Goal: Task Accomplishment & Management: Use online tool/utility

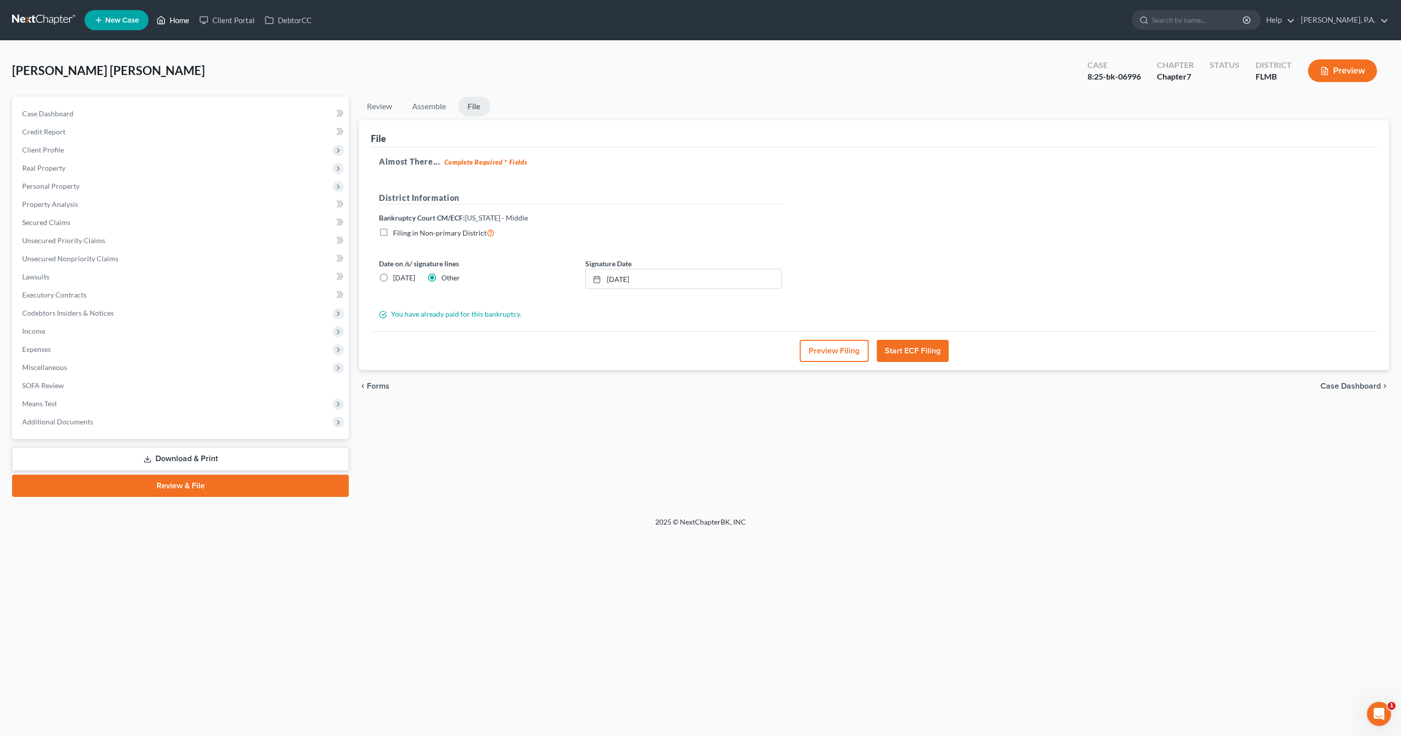
click at [180, 23] on link "Home" at bounding box center [172, 20] width 43 height 18
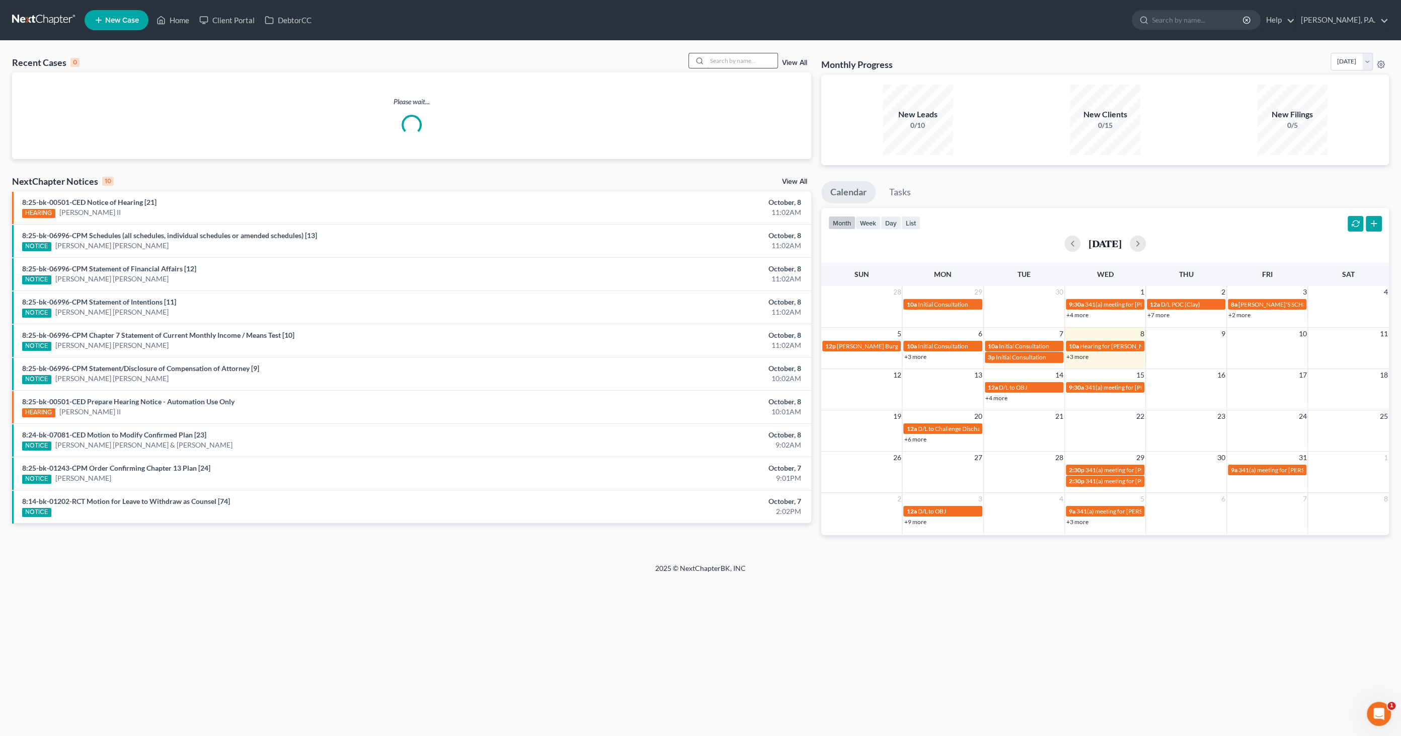
click at [749, 64] on input "search" at bounding box center [742, 60] width 70 height 15
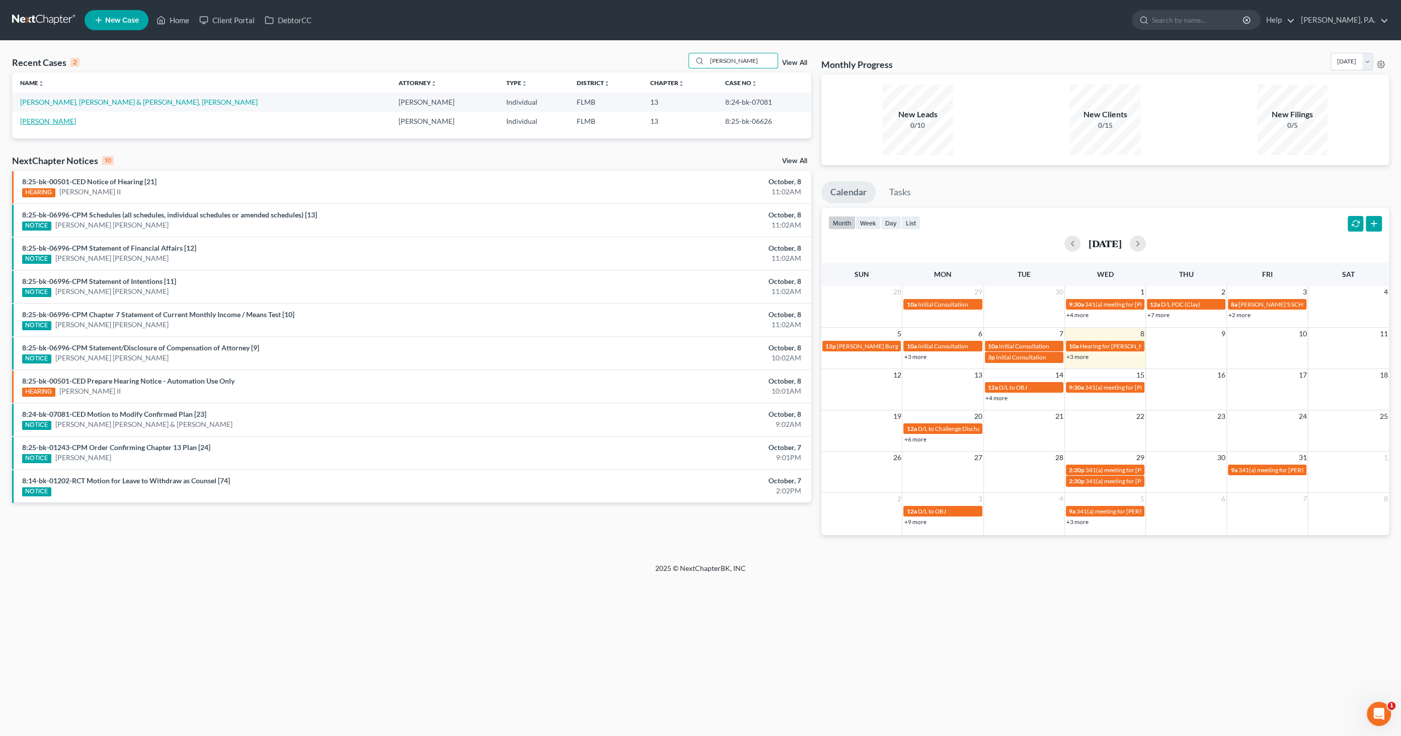
type input "[PERSON_NAME]"
click at [49, 123] on link "[PERSON_NAME]" at bounding box center [48, 121] width 56 height 9
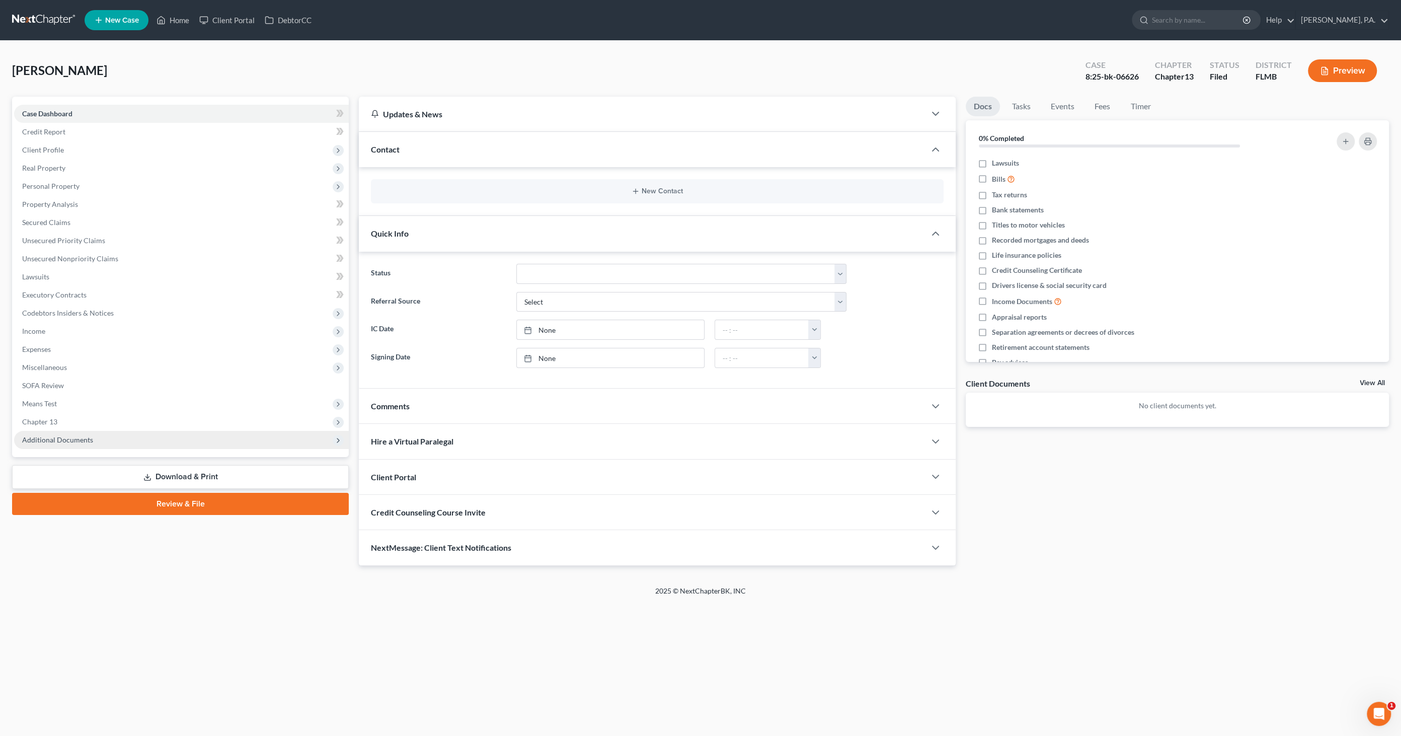
click at [80, 442] on span "Additional Documents" at bounding box center [57, 439] width 71 height 9
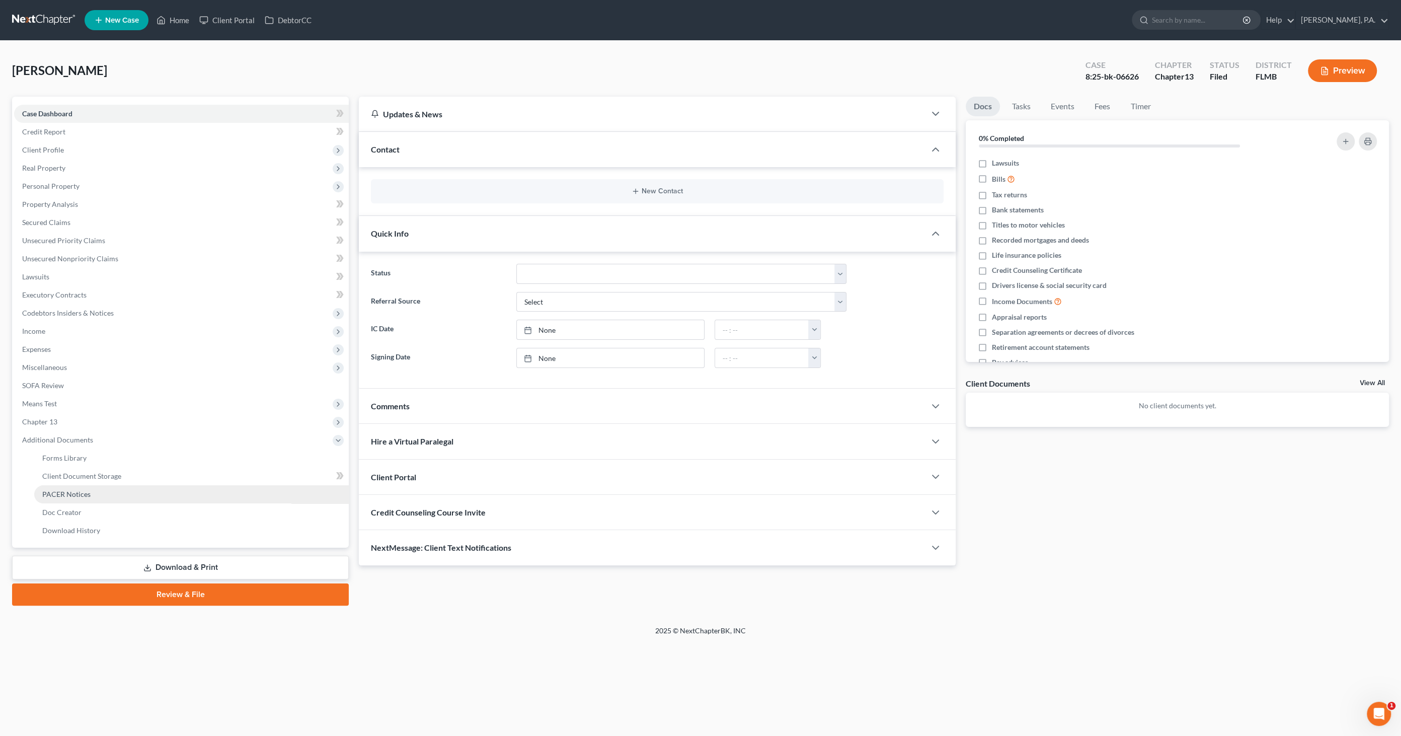
click at [76, 493] on span "PACER Notices" at bounding box center [66, 494] width 48 height 9
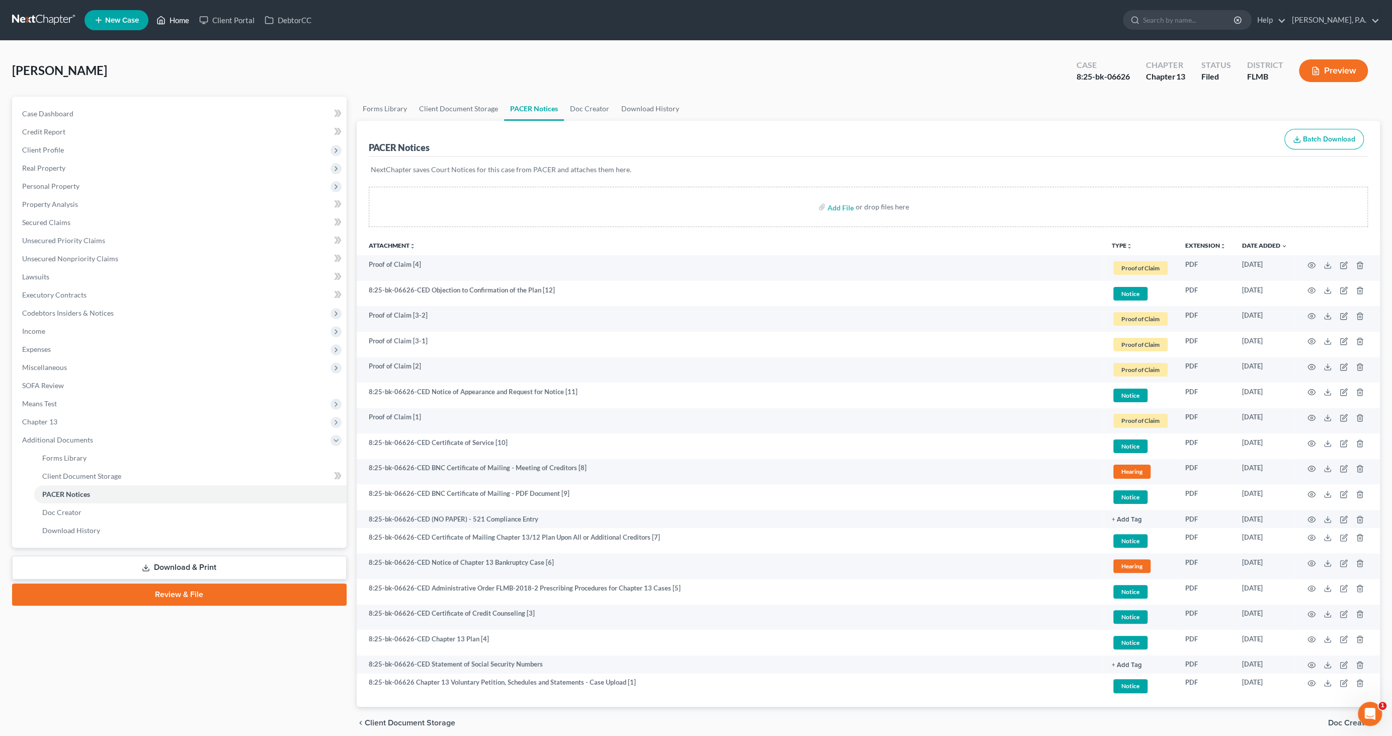
click at [176, 18] on link "Home" at bounding box center [172, 20] width 43 height 18
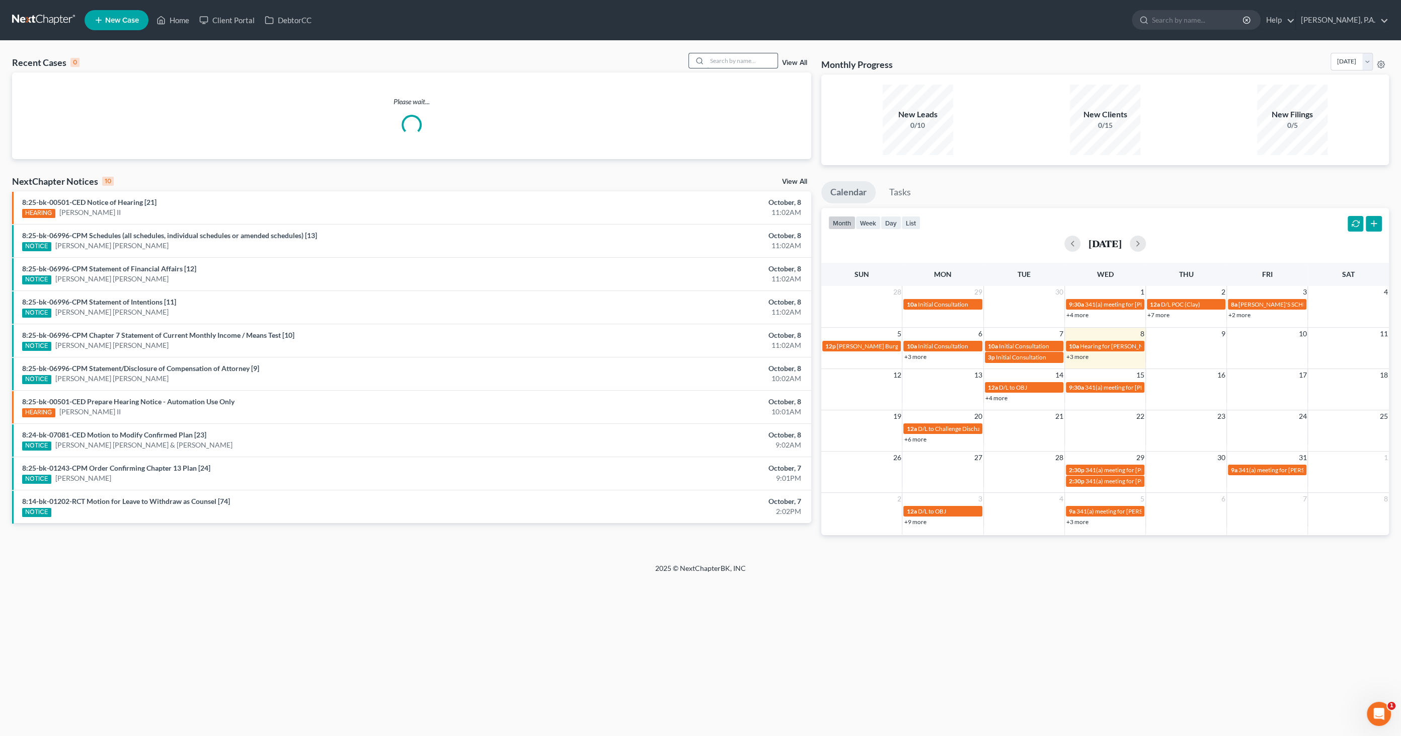
click at [737, 62] on input "search" at bounding box center [742, 60] width 70 height 15
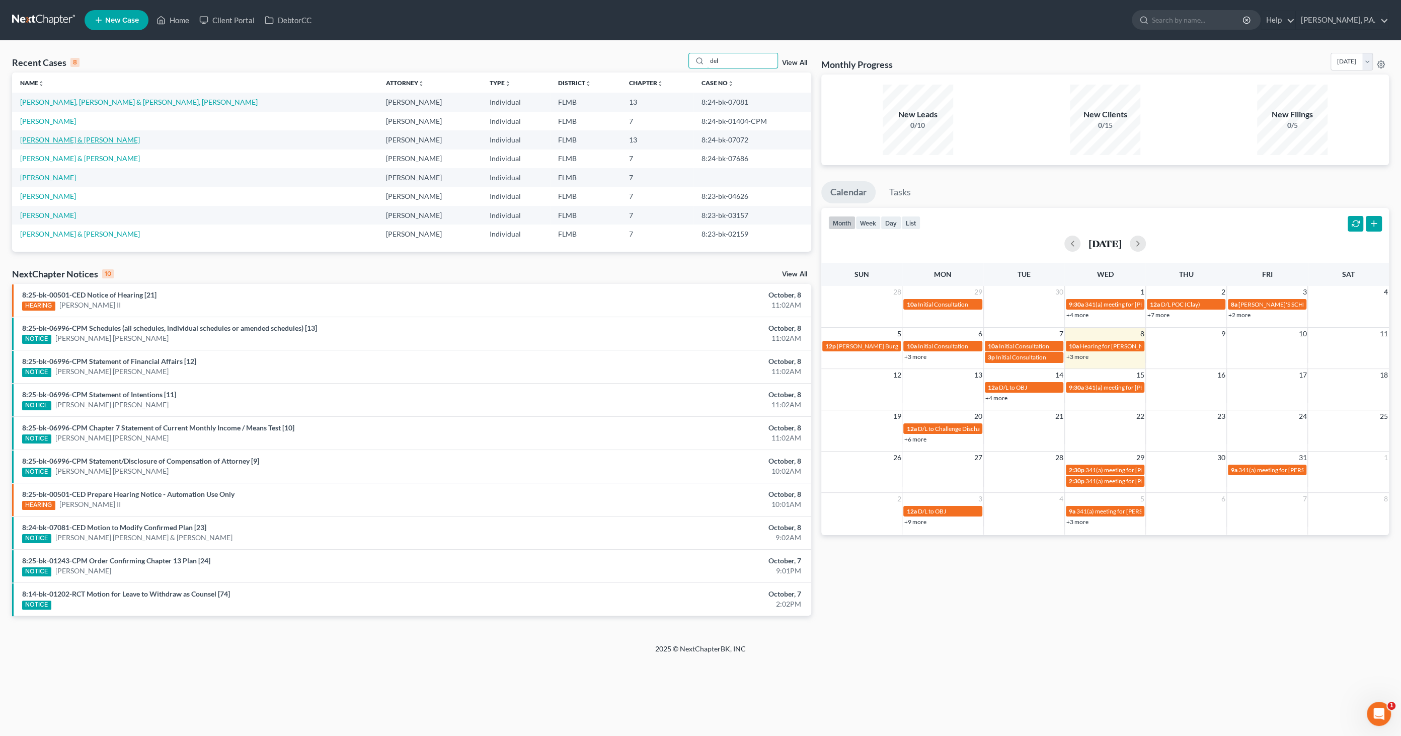
type input "del"
click at [85, 139] on link "[PERSON_NAME] & [PERSON_NAME]" at bounding box center [80, 139] width 120 height 9
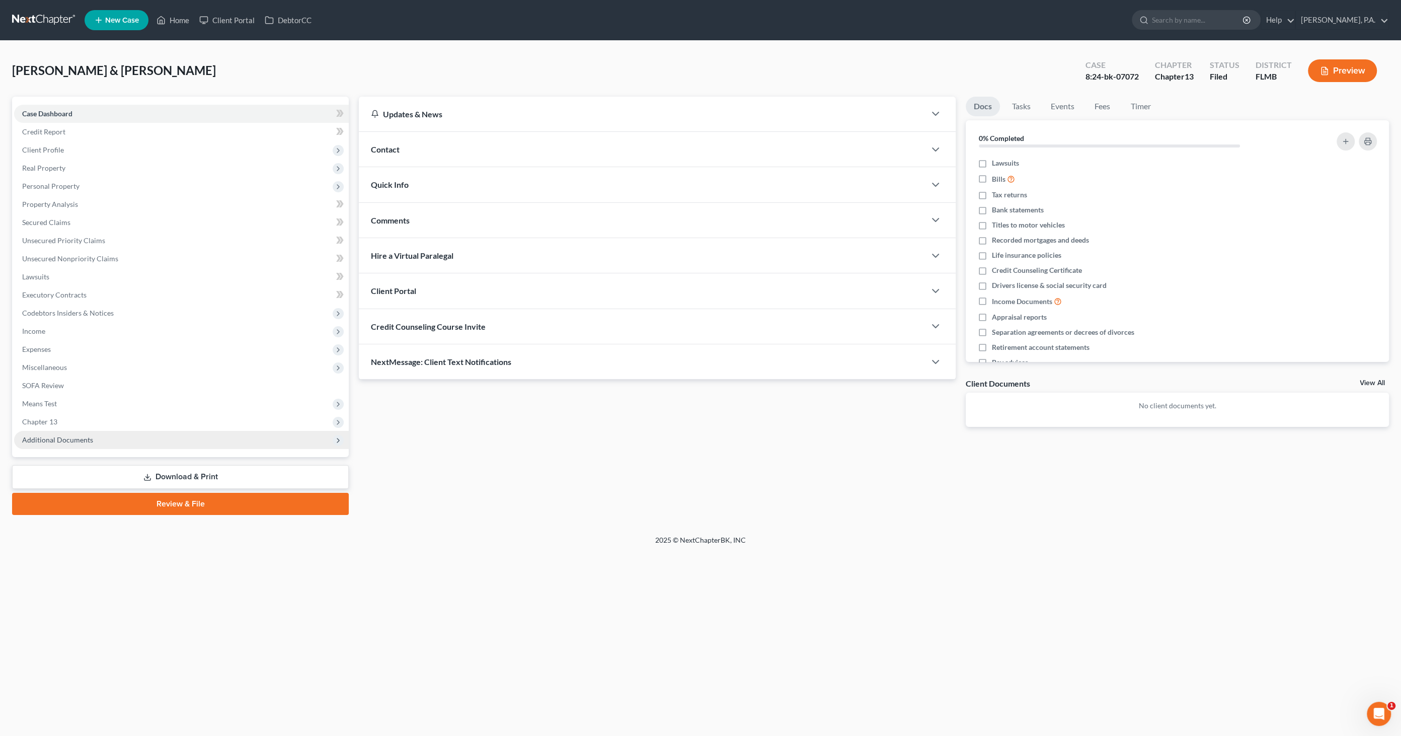
click at [70, 440] on span "Additional Documents" at bounding box center [57, 439] width 71 height 9
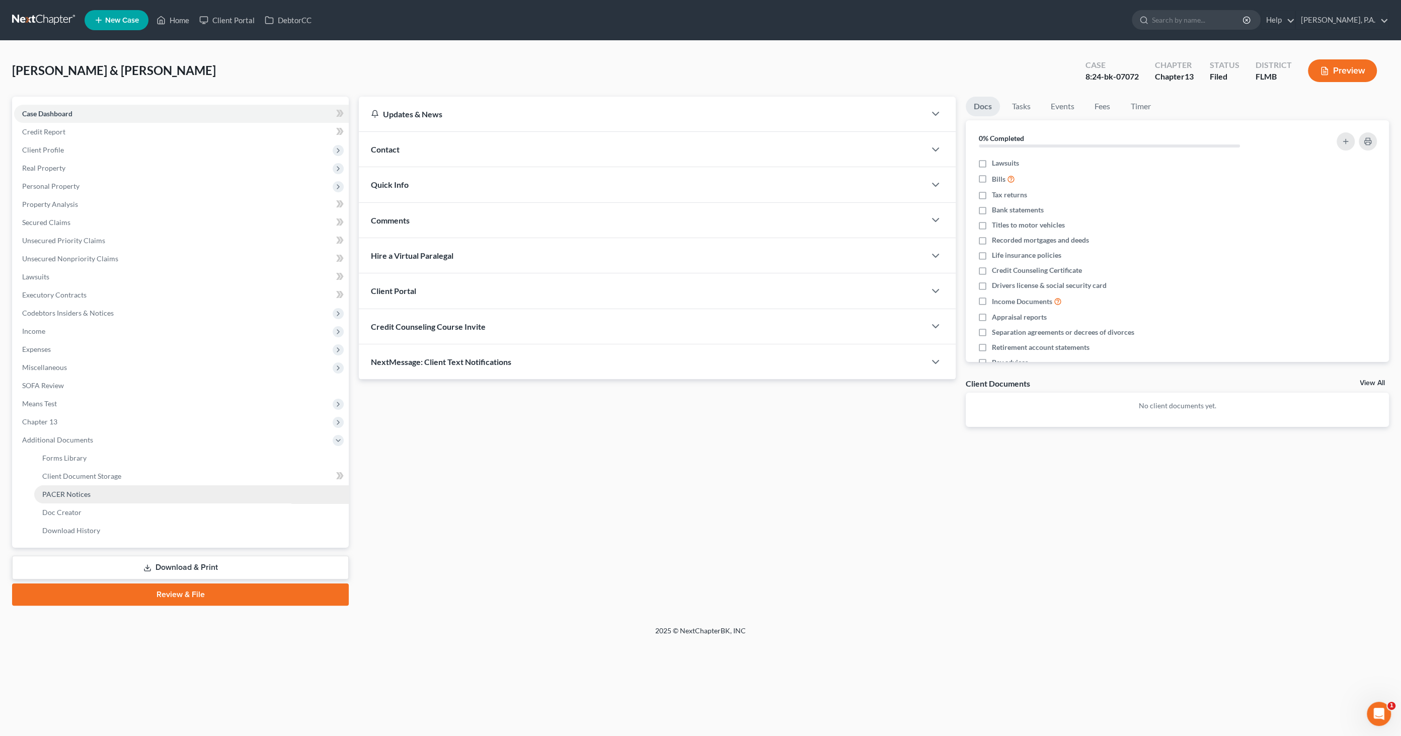
click at [80, 491] on span "PACER Notices" at bounding box center [66, 494] width 48 height 9
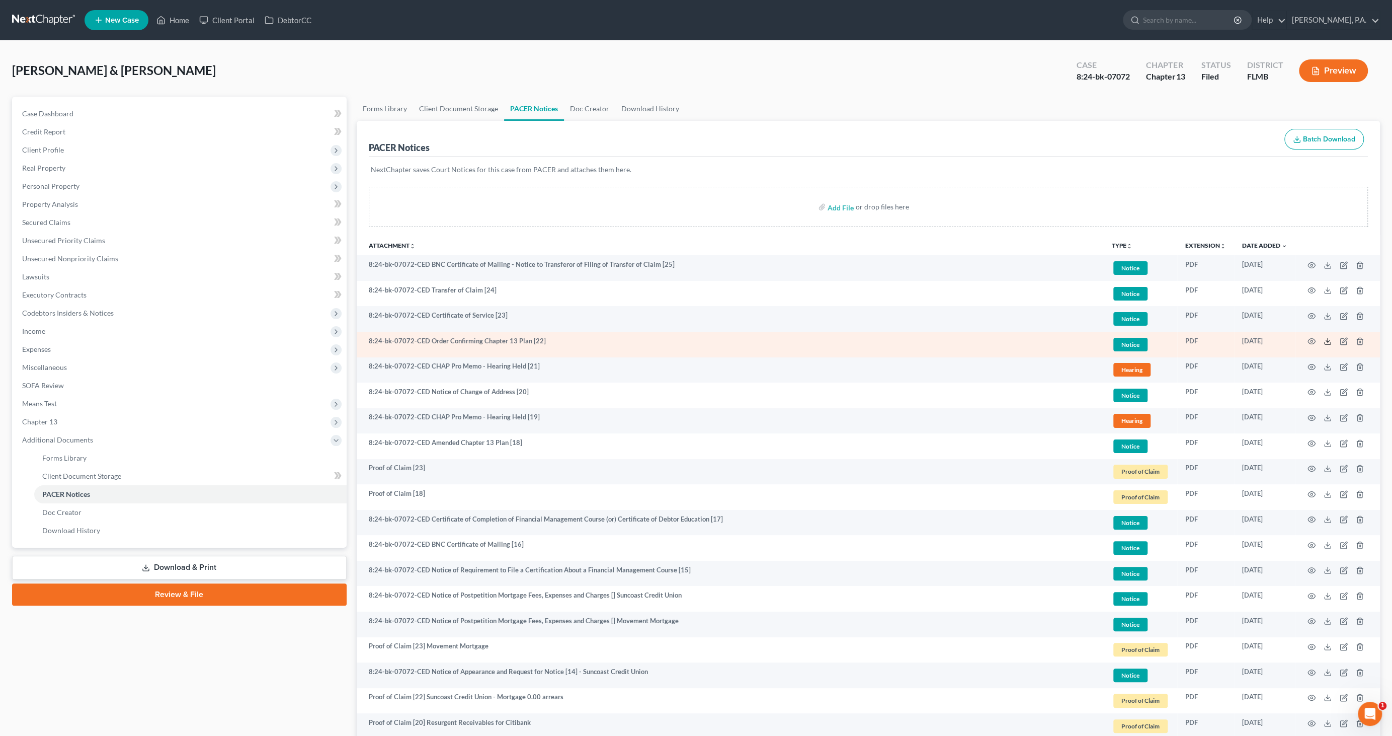
click at [1325, 341] on icon at bounding box center [1328, 341] width 8 height 8
